Goal: Task Accomplishment & Management: Manage account settings

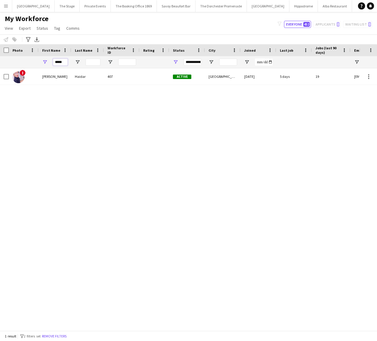
click at [62, 64] on input "*****" at bounding box center [60, 62] width 15 height 7
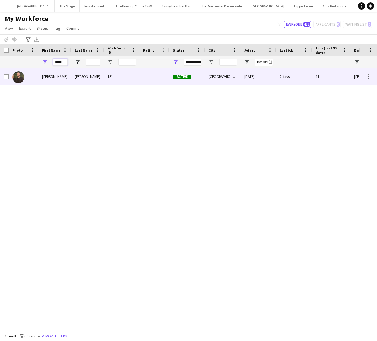
type input "*****"
click at [83, 78] on div "[PERSON_NAME]" at bounding box center [87, 76] width 33 height 16
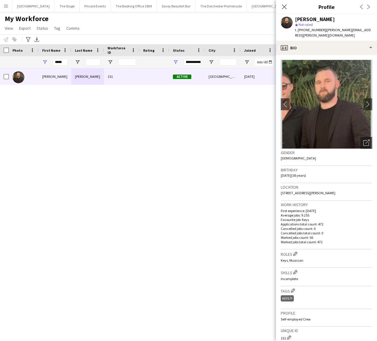
drag, startPoint x: 310, startPoint y: 193, endPoint x: 293, endPoint y: 194, distance: 16.4
click at [293, 194] on div "Location [STREET_ADDRESS][PERSON_NAME]" at bounding box center [327, 191] width 92 height 17
copy span "EC1V3PQ"
click at [146, 188] on div "[PERSON_NAME] 151 Active [GEOGRAPHIC_DATA] [DATE] 2 days 44 [PERSON_NAME][EMAIL…" at bounding box center [179, 199] width 359 height 263
click at [284, 4] on app-icon "Close pop-in" at bounding box center [284, 7] width 9 height 9
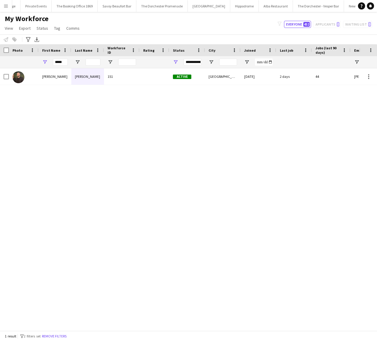
scroll to position [0, 59]
click at [293, 4] on button "The Dorchester - Vesper Bar Close" at bounding box center [318, 6] width 51 height 12
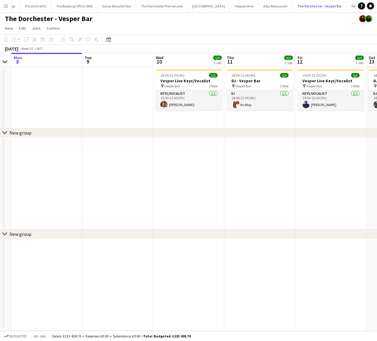
scroll to position [0, 277]
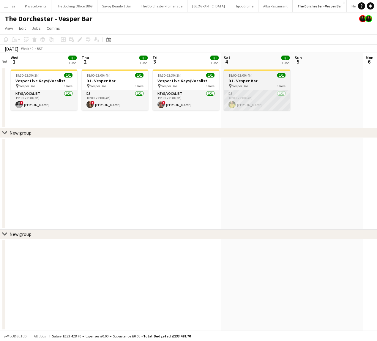
click at [254, 98] on app-card-role "DJ [DATE] 18:00-22:00 (4h) [PERSON_NAME]" at bounding box center [257, 100] width 67 height 20
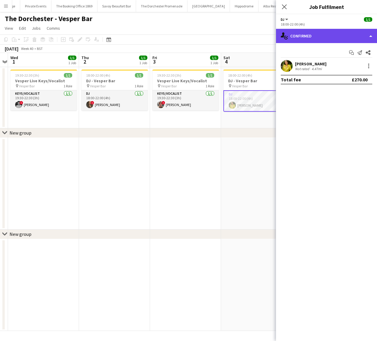
click at [334, 38] on div "single-neutral-actions-check-2 Confirmed" at bounding box center [326, 36] width 101 height 14
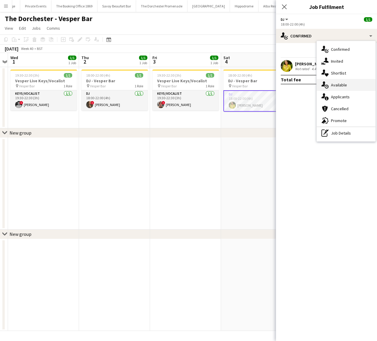
click at [340, 89] on div "single-neutral-actions-upload Available" at bounding box center [346, 85] width 59 height 12
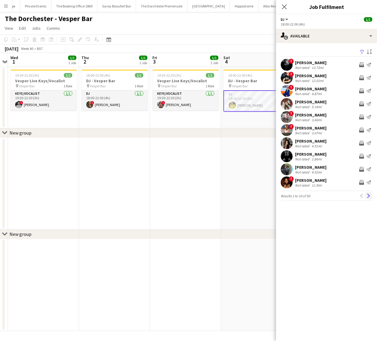
click at [368, 196] on app-icon "Next" at bounding box center [369, 196] width 4 height 4
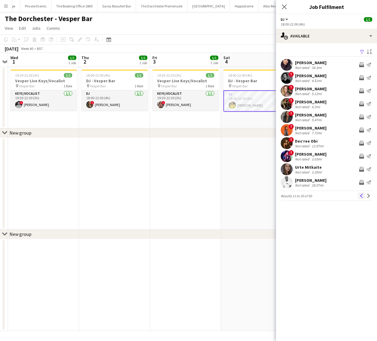
click at [364, 196] on app-icon "Previous" at bounding box center [362, 196] width 4 height 4
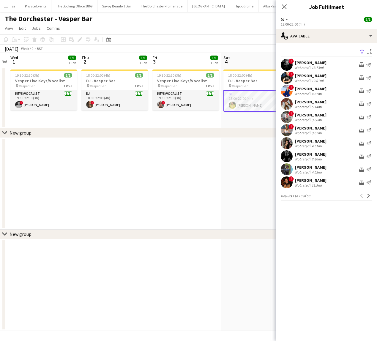
click at [312, 142] on div "[PERSON_NAME]" at bounding box center [311, 141] width 32 height 5
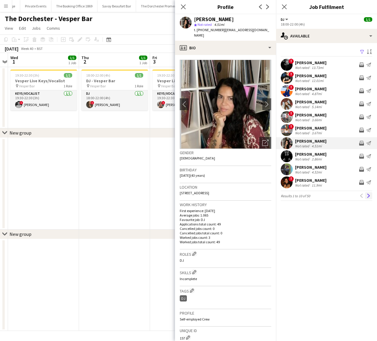
click at [368, 196] on app-icon "Next" at bounding box center [369, 196] width 4 height 4
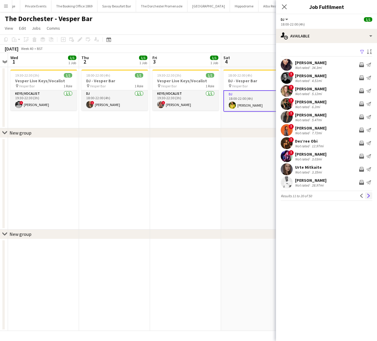
click at [368, 196] on app-icon "Next" at bounding box center [369, 196] width 4 height 4
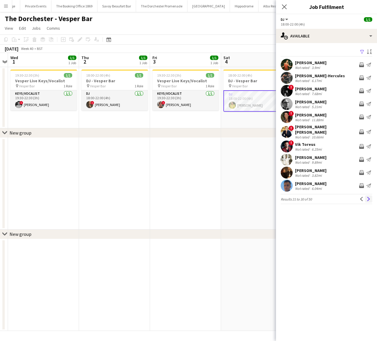
click at [368, 197] on app-icon "Next" at bounding box center [369, 199] width 4 height 4
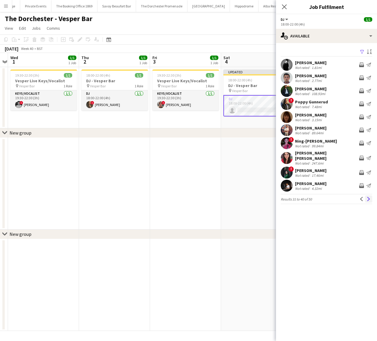
click at [368, 197] on app-icon "Next" at bounding box center [369, 199] width 4 height 4
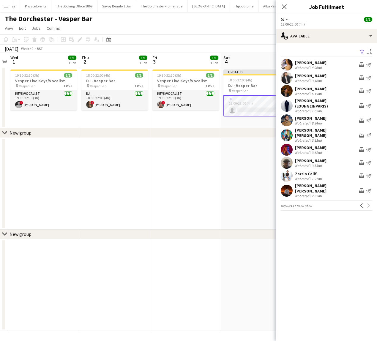
click at [162, 194] on app-date-cell at bounding box center [185, 184] width 71 height 92
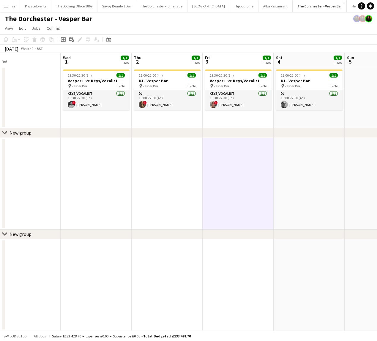
scroll to position [0, 224]
click at [101, 117] on app-date-cell "19:30-22:30 (3h) 1/1 Vesper Live Keys/Vocalist pin Vesper Bar 1 Role Keys/Vocal…" at bounding box center [95, 97] width 71 height 61
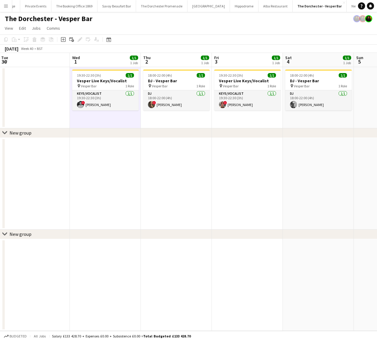
click at [164, 119] on app-date-cell "18:00-22:00 (4h) 1/1 DJ - Vesper Bar pin Vesper Bar 1 Role DJ [DATE] 18:00-22:0…" at bounding box center [176, 97] width 71 height 61
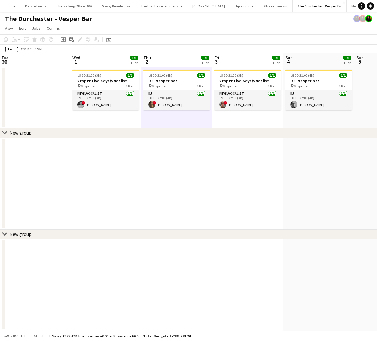
click at [239, 115] on app-date-cell "19:30-22:30 (3h) 1/1 Vesper Live Keys/Vocalist pin Vesper Bar 1 Role Keys/Vocal…" at bounding box center [247, 97] width 71 height 61
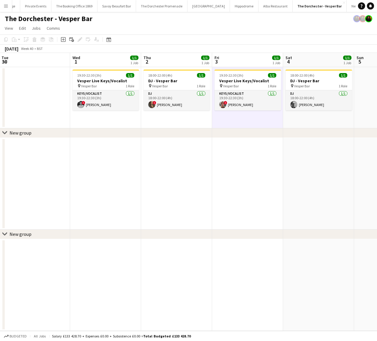
click at [304, 120] on app-date-cell "18:00-22:00 (4h) 1/1 DJ - Vesper Bar pin Vesper Bar 1 Role DJ [DATE] 18:00-22:0…" at bounding box center [318, 97] width 71 height 61
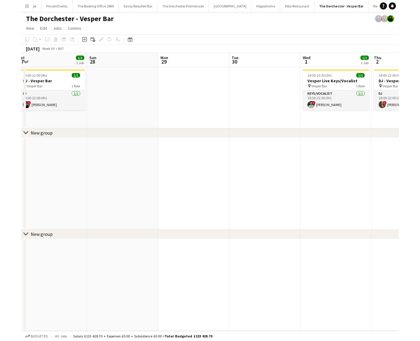
scroll to position [0, 163]
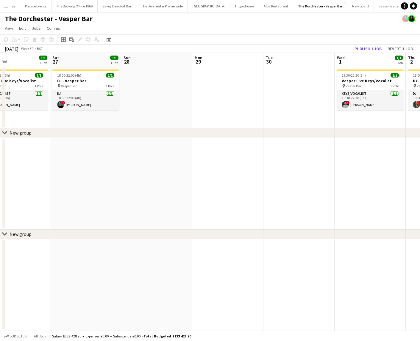
click at [203, 88] on app-date-cell at bounding box center [227, 97] width 71 height 61
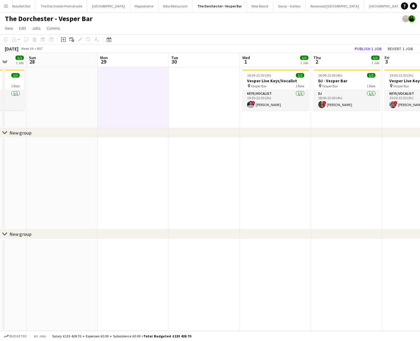
scroll to position [0, 184]
